Goal: Task Accomplishment & Management: Use online tool/utility

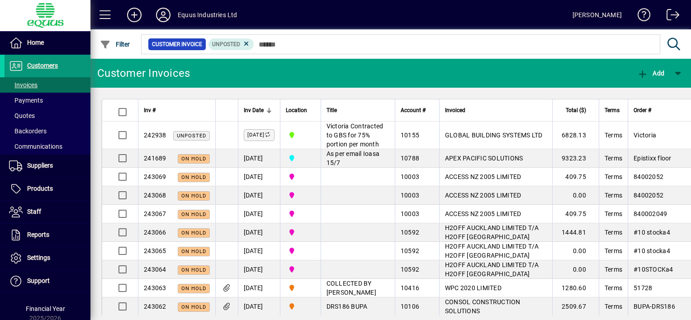
click at [54, 65] on span "Customers" at bounding box center [42, 65] width 31 height 7
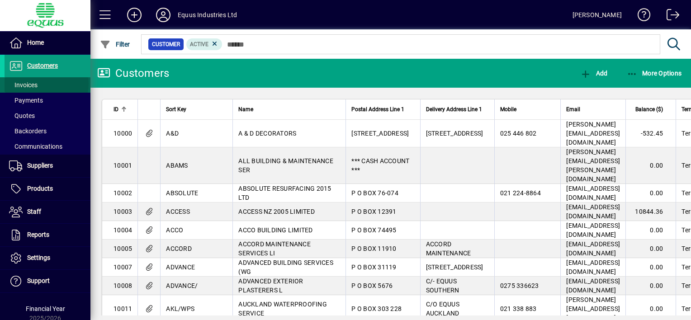
click at [46, 84] on span at bounding box center [48, 85] width 86 height 22
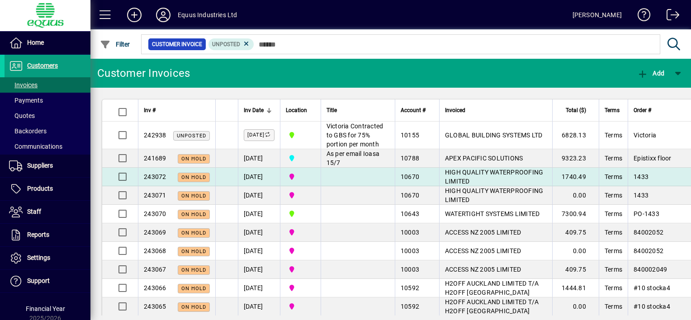
click at [343, 186] on td at bounding box center [357, 177] width 74 height 19
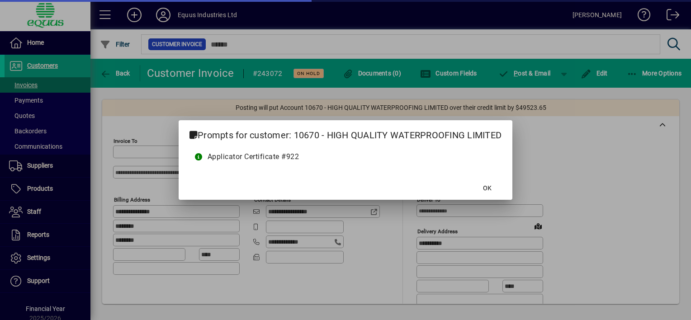
type input "**********"
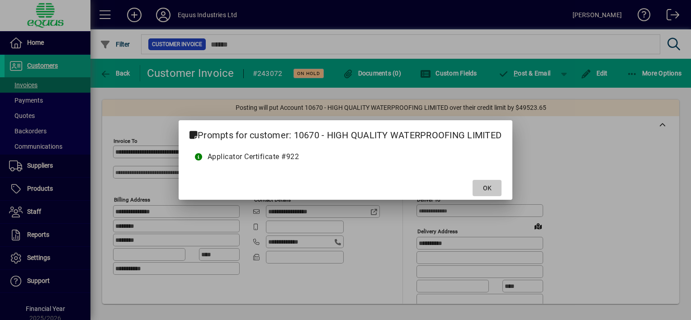
click at [488, 186] on span "OK" at bounding box center [487, 188] width 9 height 9
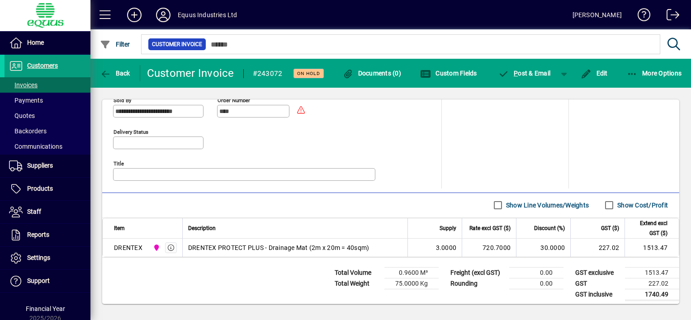
scroll to position [435, 0]
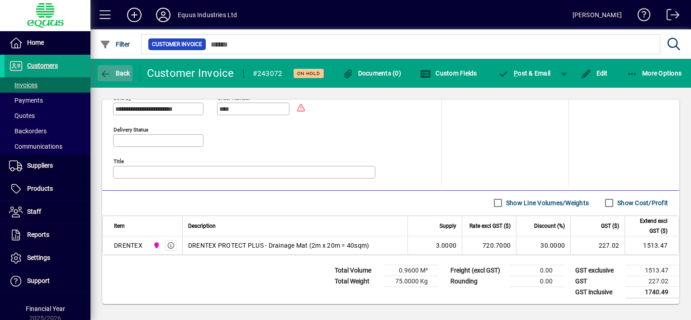
click at [103, 72] on icon "button" at bounding box center [105, 74] width 11 height 9
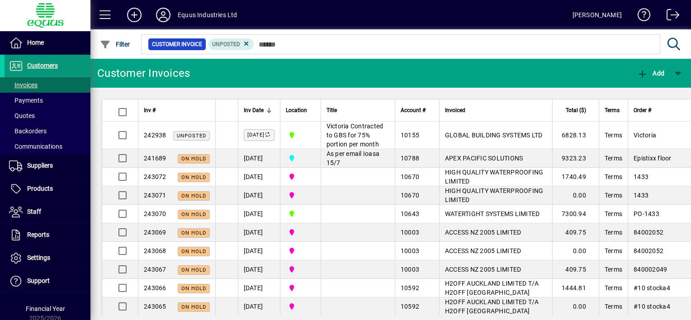
click at [46, 63] on span "Customers" at bounding box center [42, 65] width 31 height 7
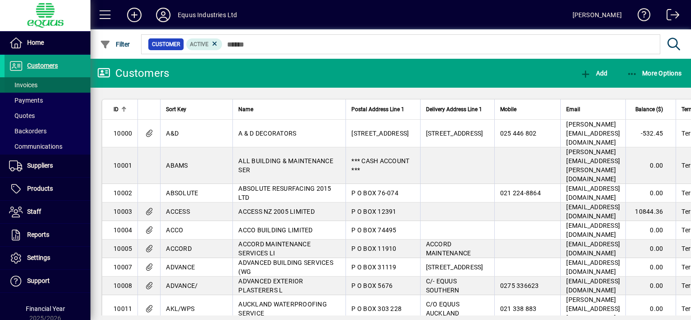
click at [27, 84] on span "Invoices" at bounding box center [23, 84] width 28 height 7
